Goal: Task Accomplishment & Management: Complete application form

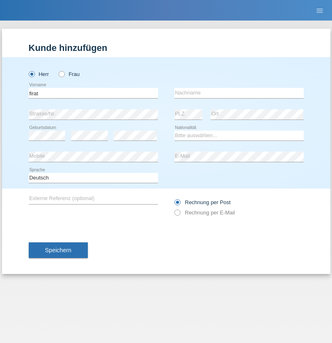
type input "firat"
click at [239, 93] on input "text" at bounding box center [239, 93] width 129 height 10
type input "kara"
select select "CH"
radio input "true"
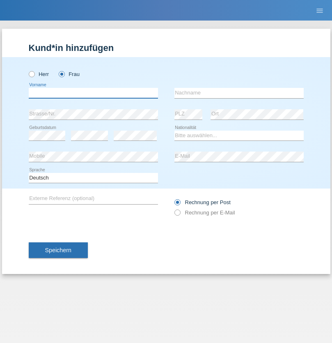
click at [93, 93] on input "text" at bounding box center [93, 93] width 129 height 10
type input "[PERSON_NAME]"
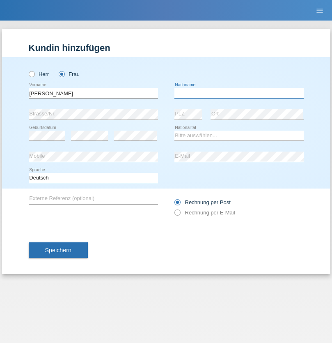
click at [239, 93] on input "text" at bounding box center [239, 93] width 129 height 10
type input "[PERSON_NAME]"
select select "PT"
select select "C"
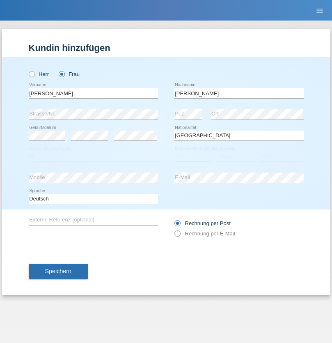
select select "05"
select select "12"
select select "2000"
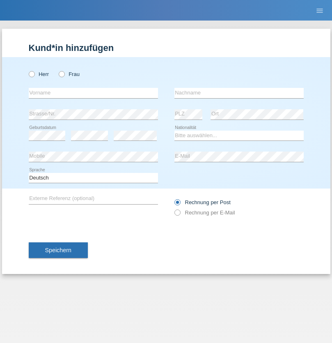
radio input "true"
click at [93, 93] on input "text" at bounding box center [93, 93] width 129 height 10
type input "Anett"
click at [239, 93] on input "text" at bounding box center [239, 93] width 129 height 10
type input "Tanner"
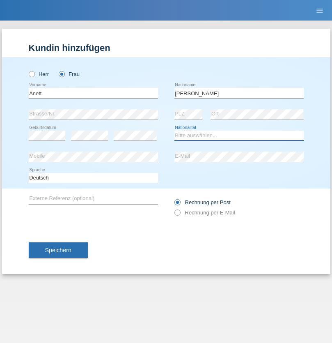
select select "HU"
select select "C"
select select "04"
select select "09"
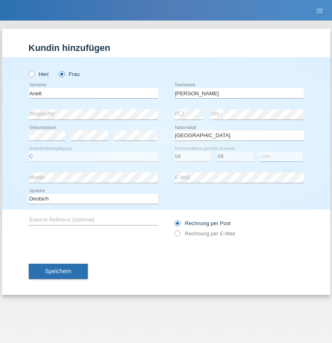
select select "2021"
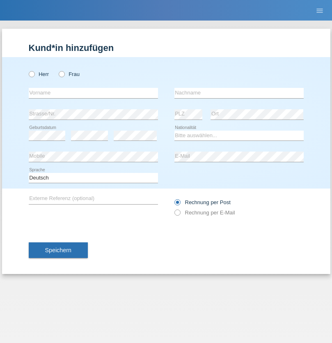
radio input "true"
click at [93, 93] on input "text" at bounding box center [93, 93] width 129 height 10
type input "Tanja"
click at [239, 93] on input "text" at bounding box center [239, 93] width 129 height 10
type input "Hirsiger"
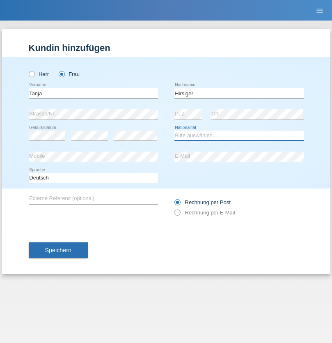
select select "CH"
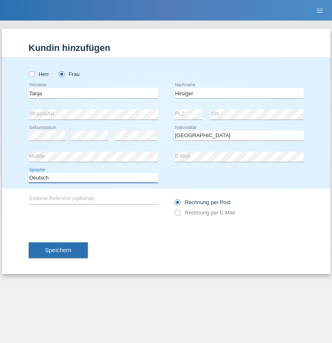
select select "en"
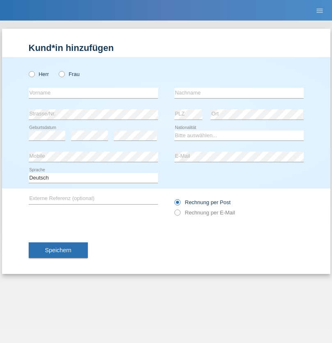
radio input "true"
click at [93, 93] on input "text" at bounding box center [93, 93] width 129 height 10
type input "Ketty"
click at [239, 93] on input "text" at bounding box center [239, 93] width 129 height 10
type input "Kalupnath"
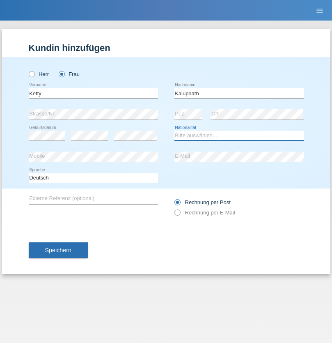
select select "CH"
